Goal: Obtain resource: Obtain resource

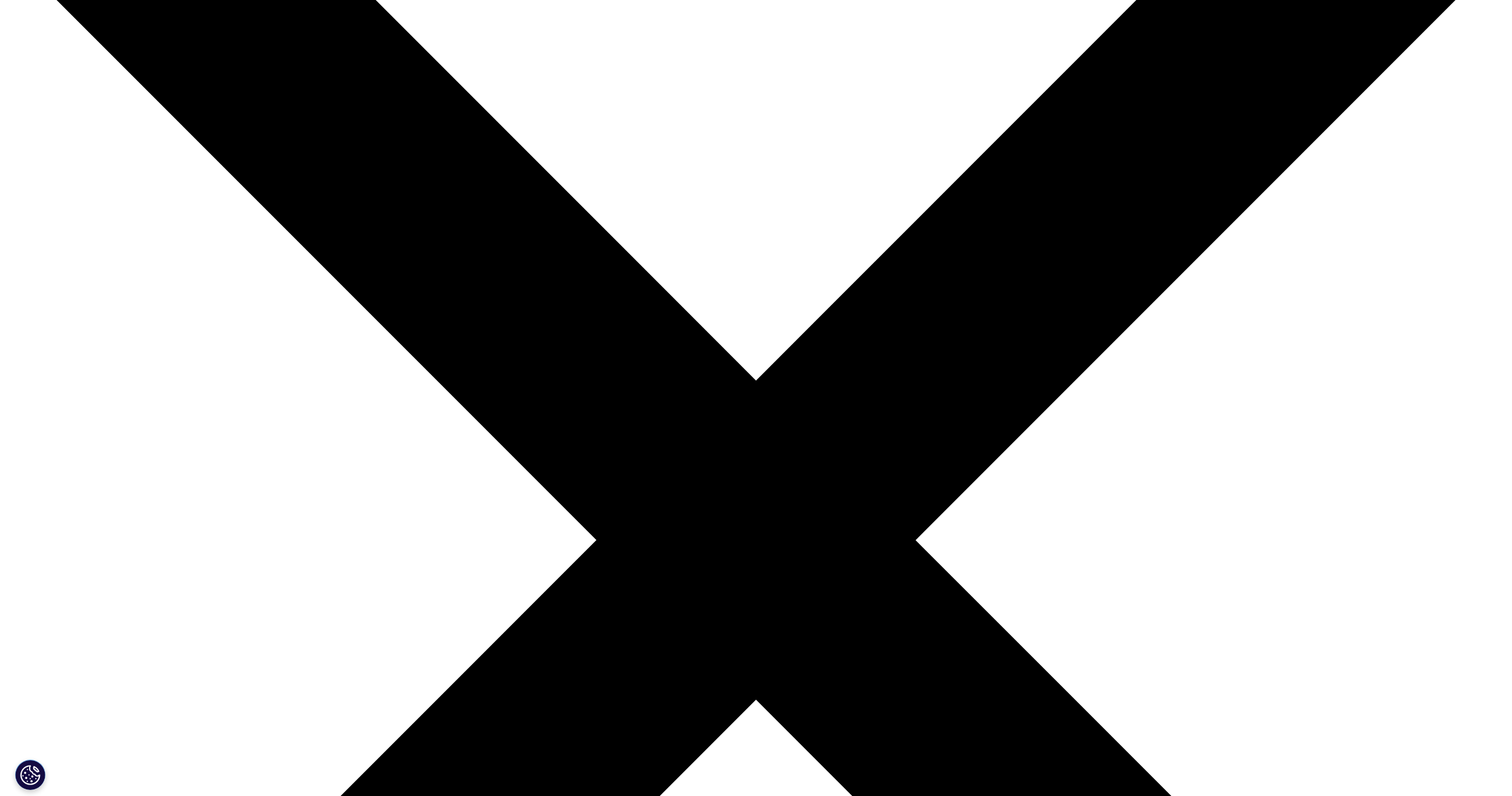
scroll to position [242, 0]
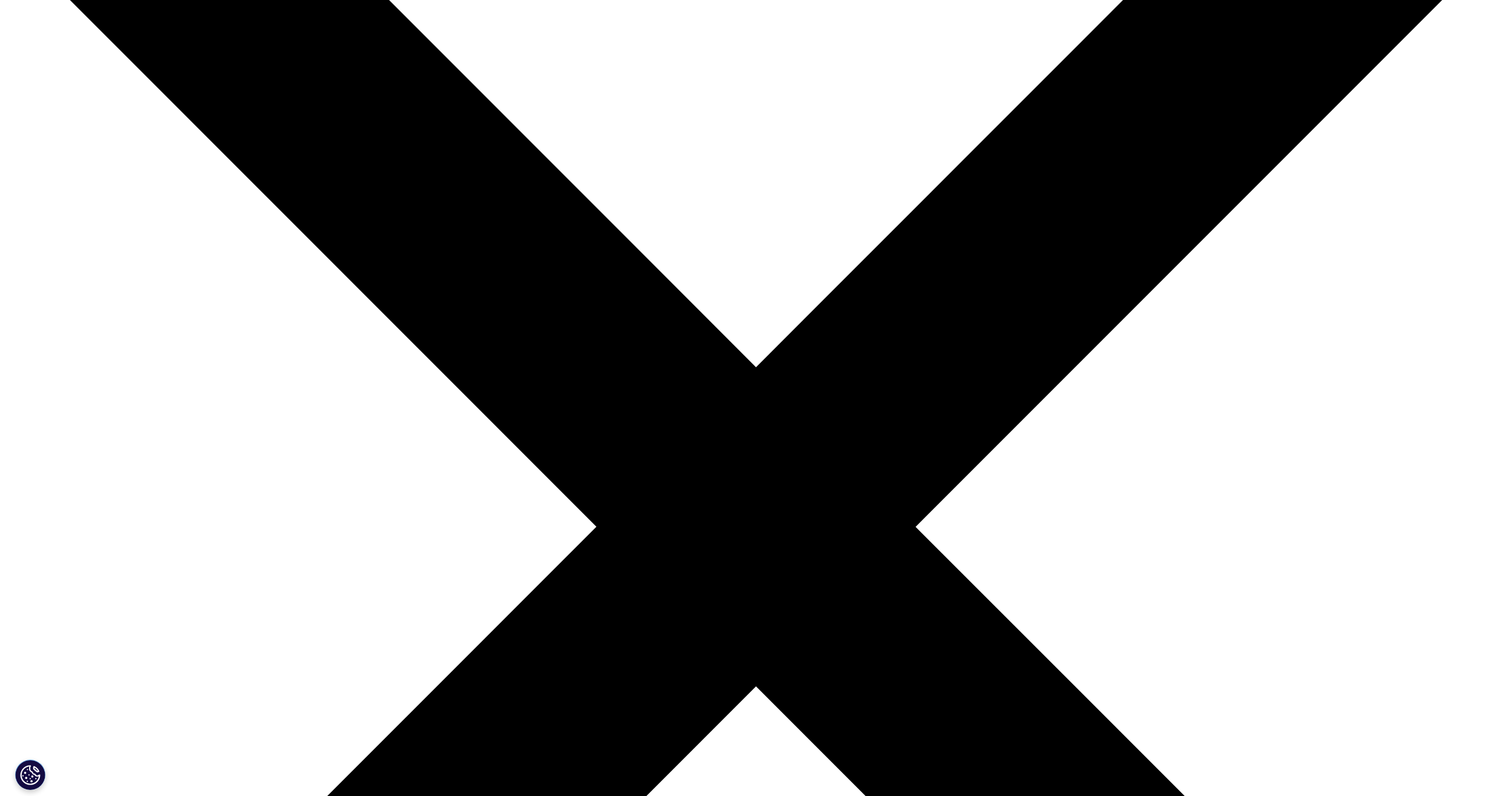
type input "Pelin"
type input "Narinc Topcu"
type input "pnct@novonordisk.com"
type input "novo"
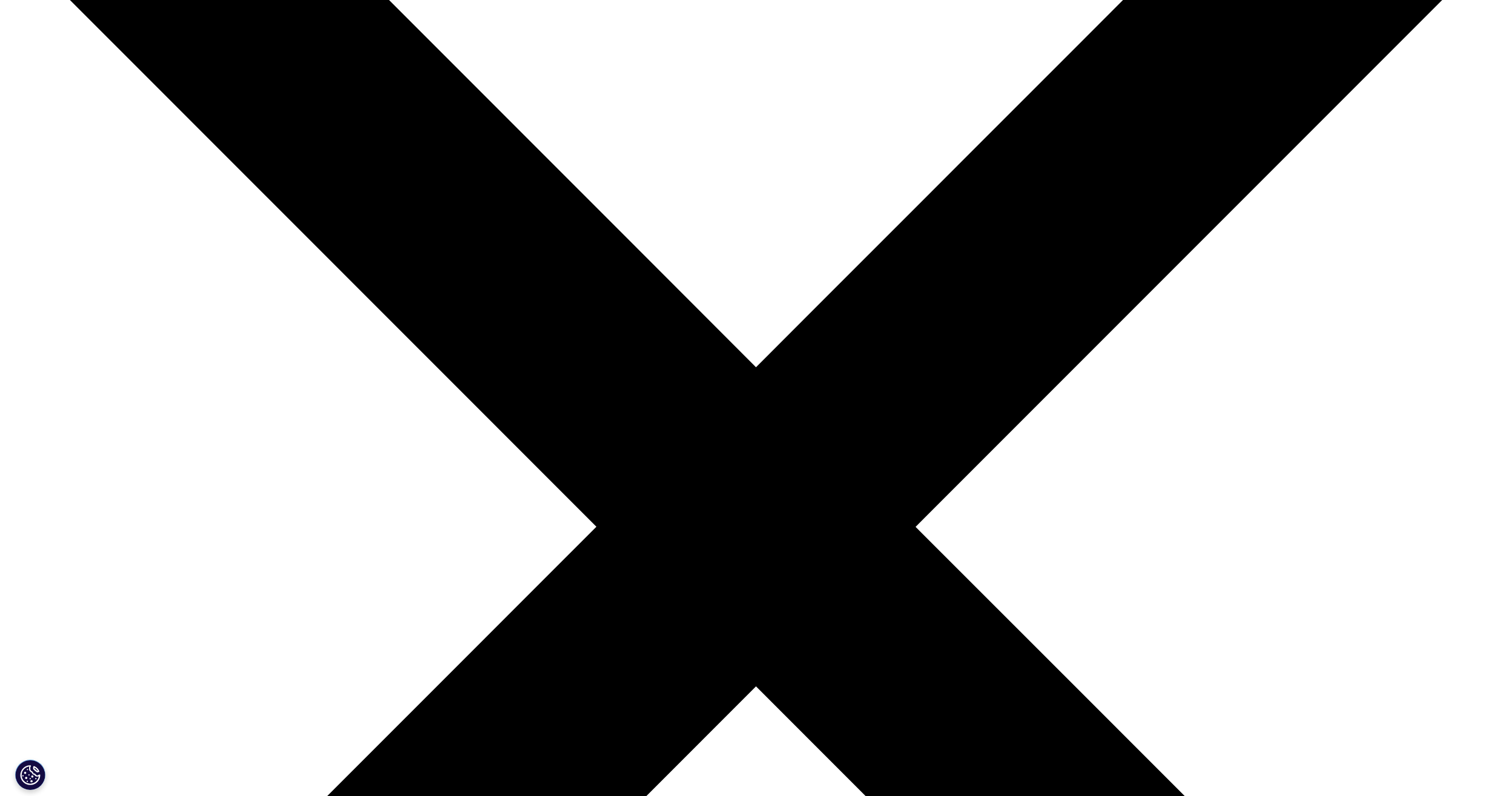
select select "Turkey"
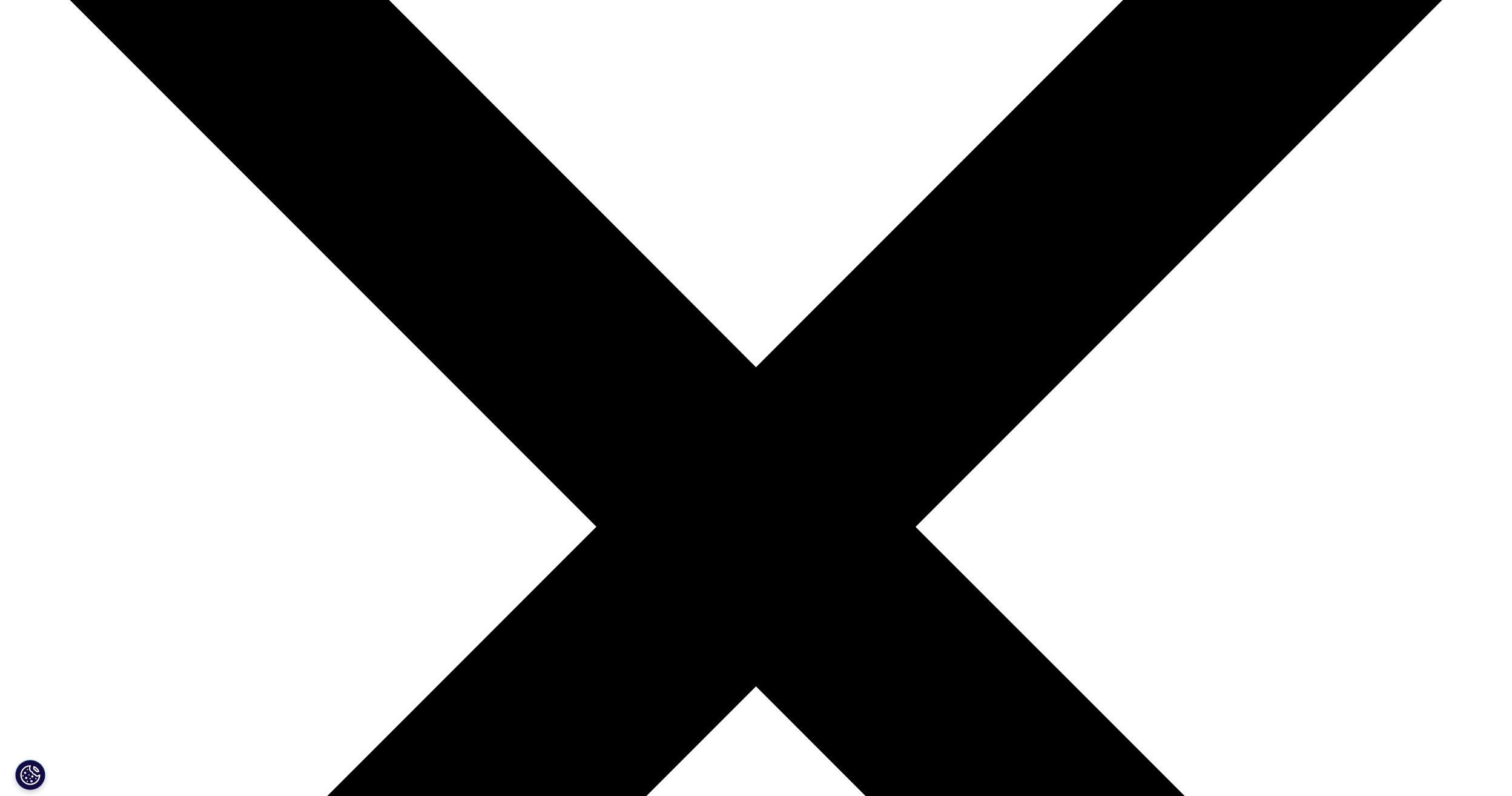
type input "product manager"
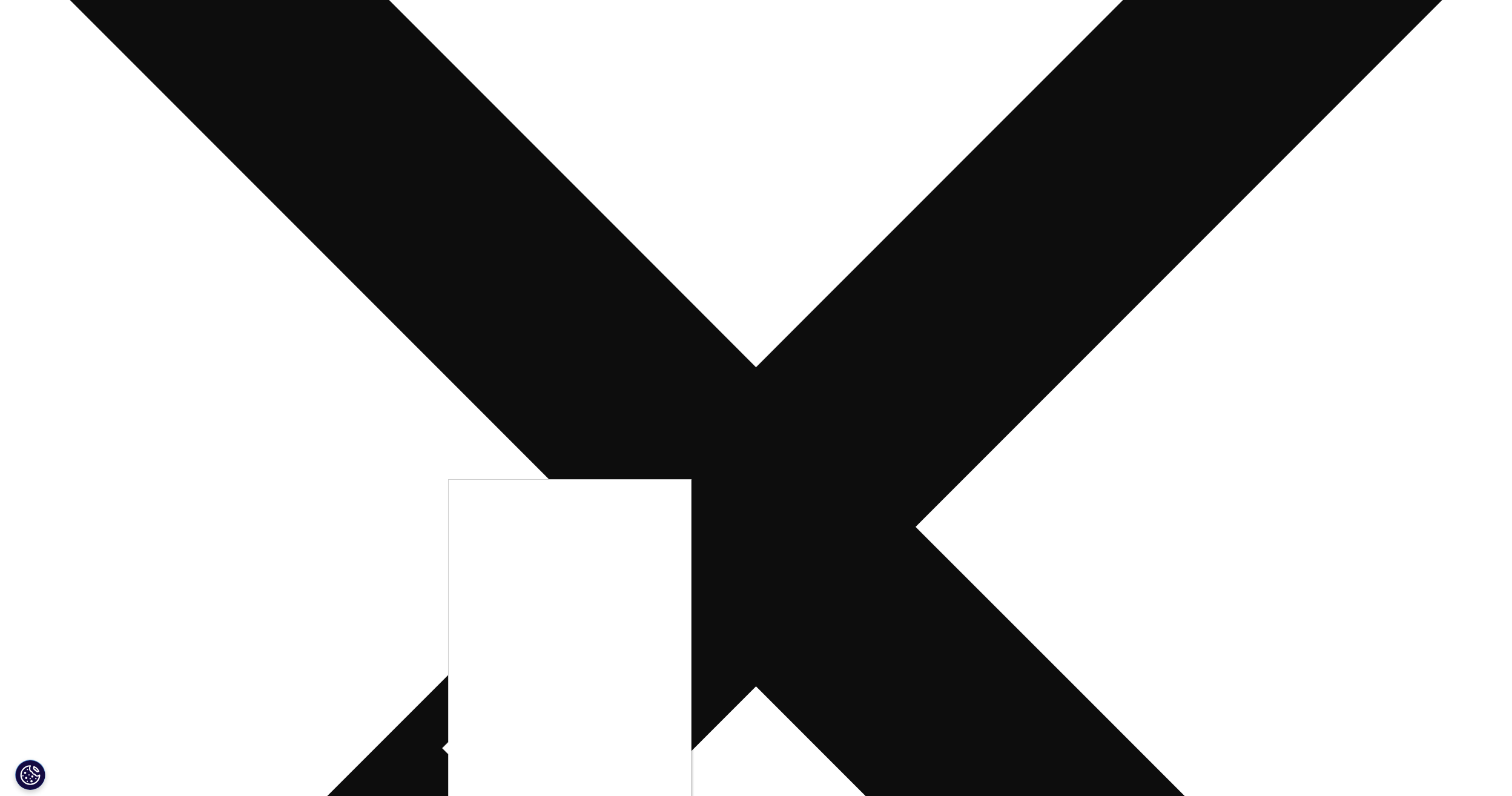
scroll to position [363, 0]
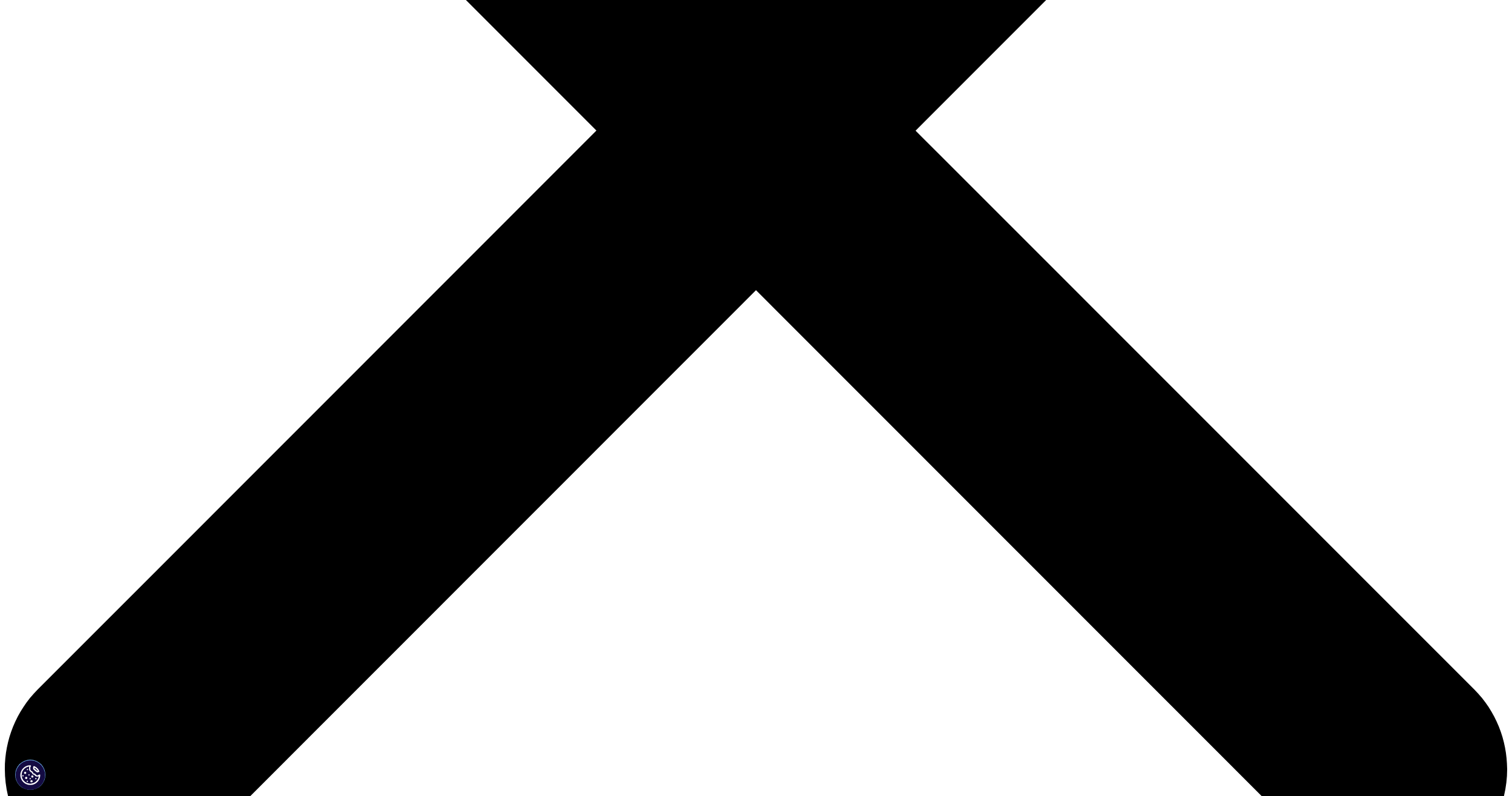
scroll to position [94, 294]
click at [513, 63] on link "Click here to download" at bounding box center [546, 55] width 144 height 15
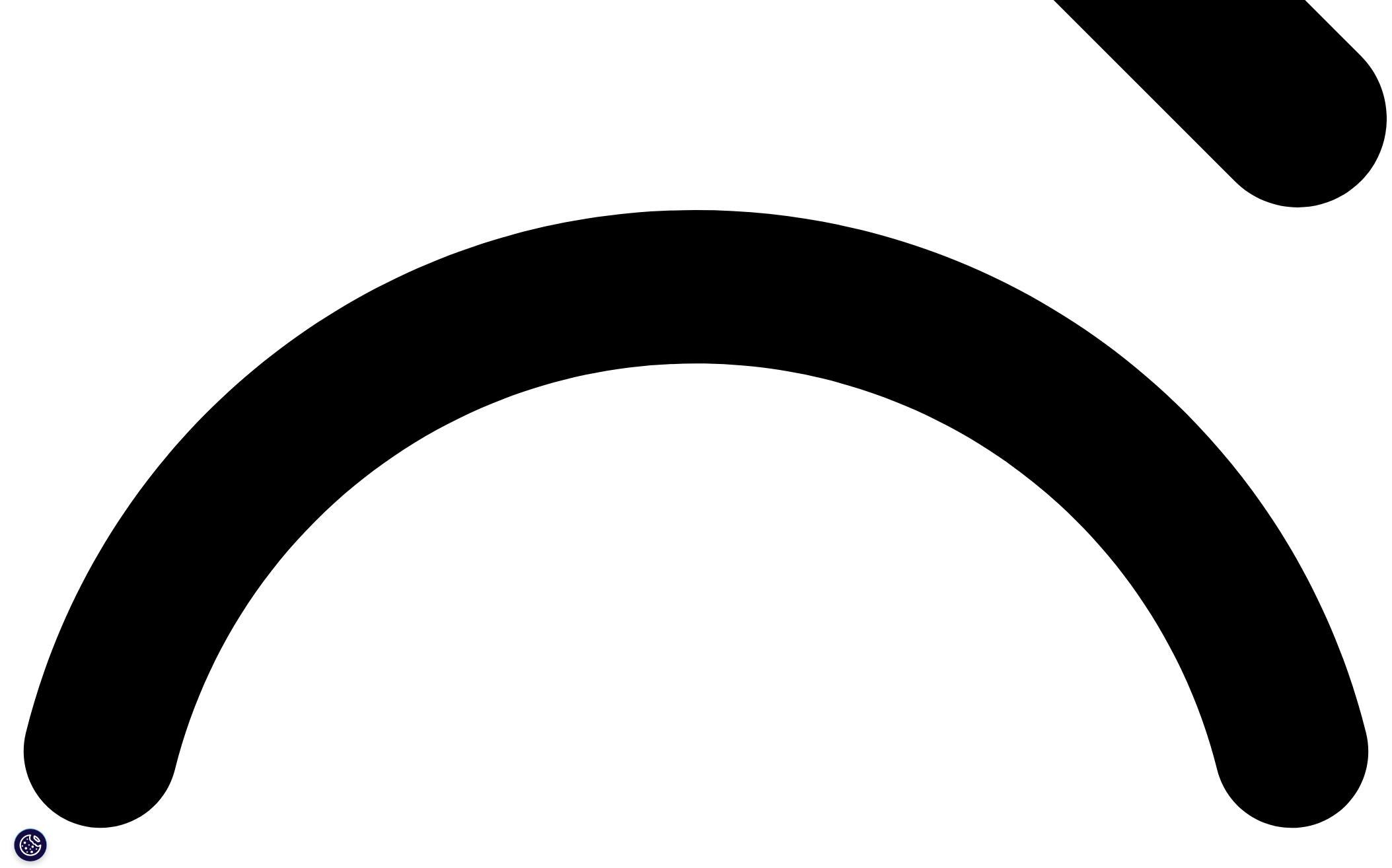
scroll to position [2575, 0]
